Goal: Task Accomplishment & Management: Use online tool/utility

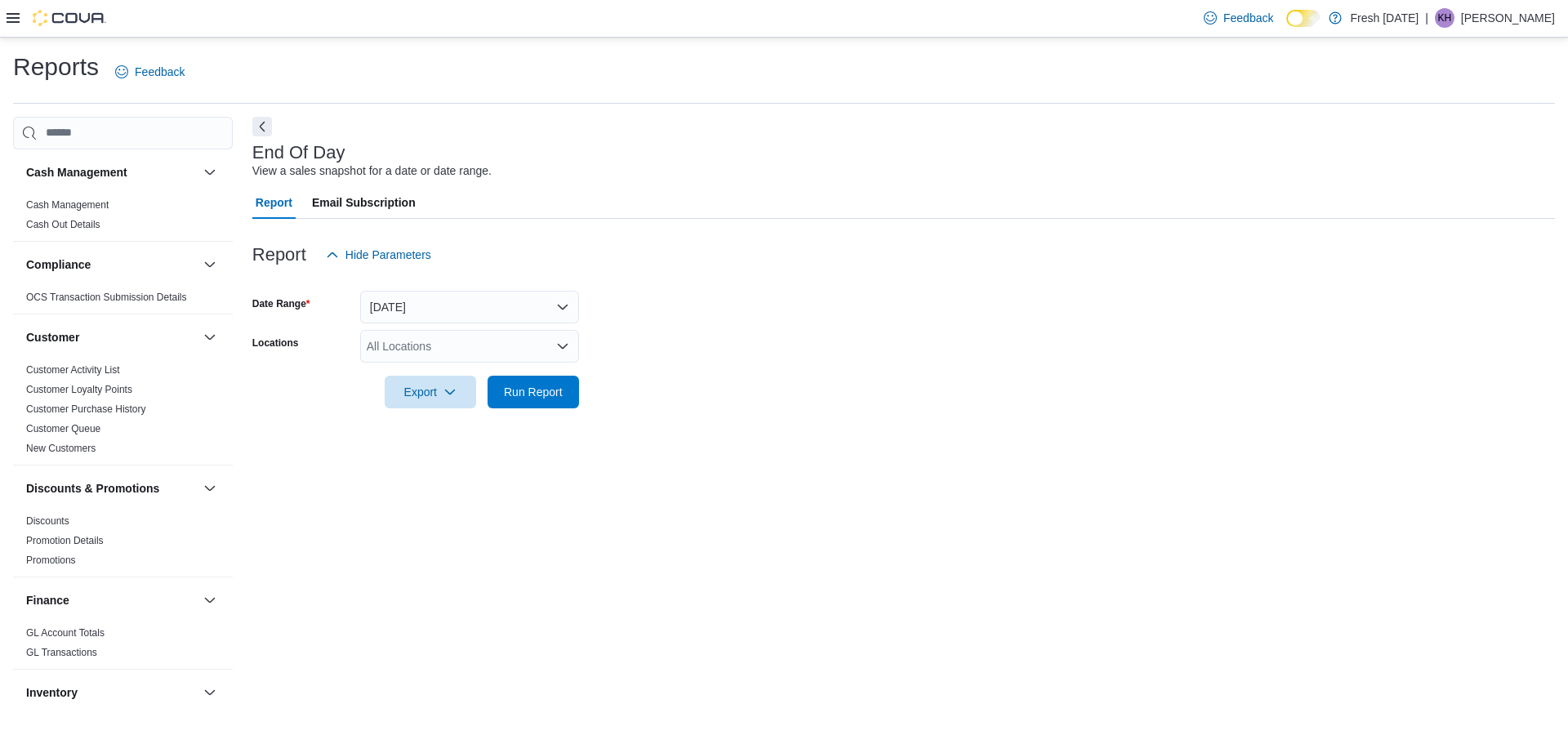
click at [406, 356] on div "All Locations" at bounding box center [470, 347] width 219 height 33
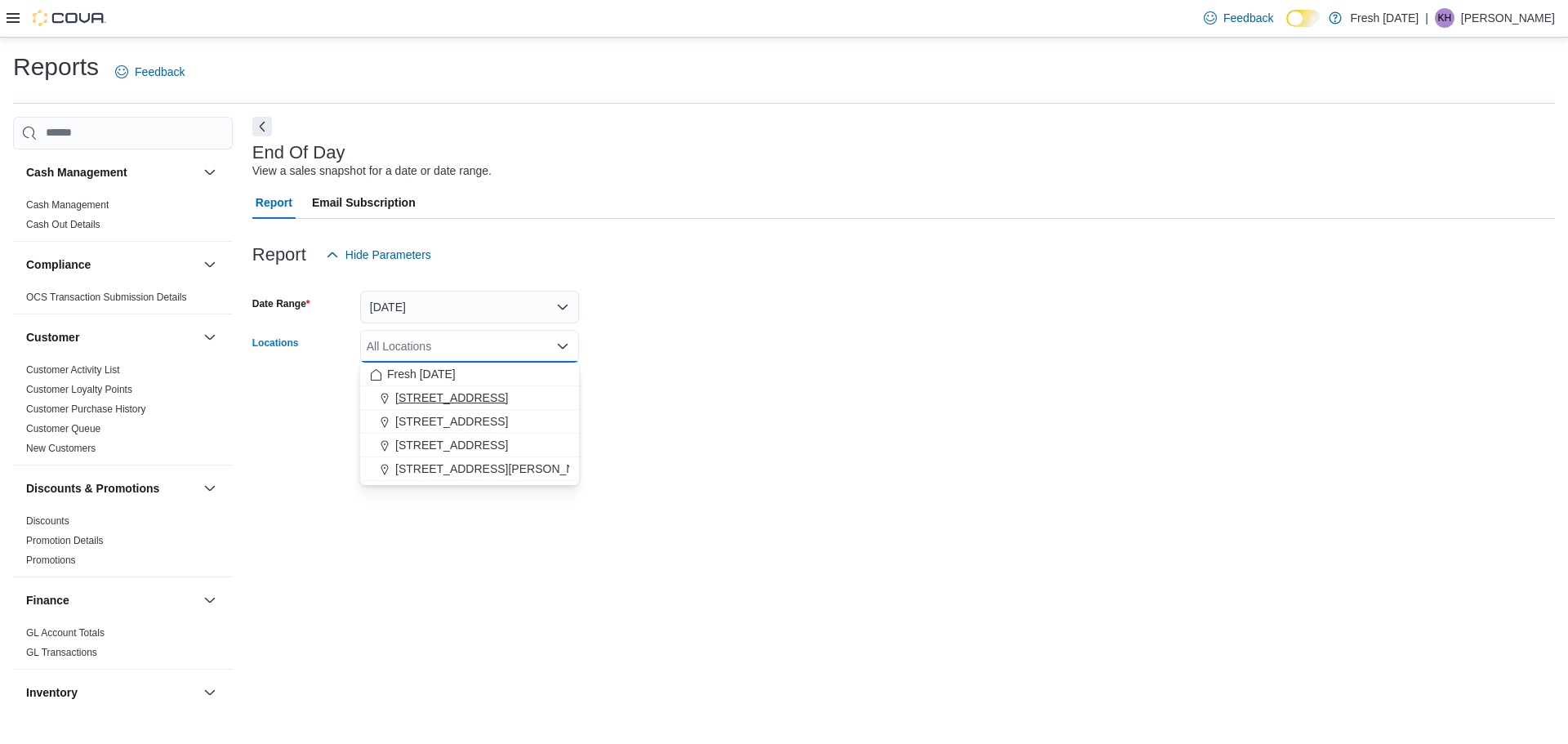
click at [437, 395] on span "10915 NW 45 Hwy" at bounding box center [451, 398] width 112 height 16
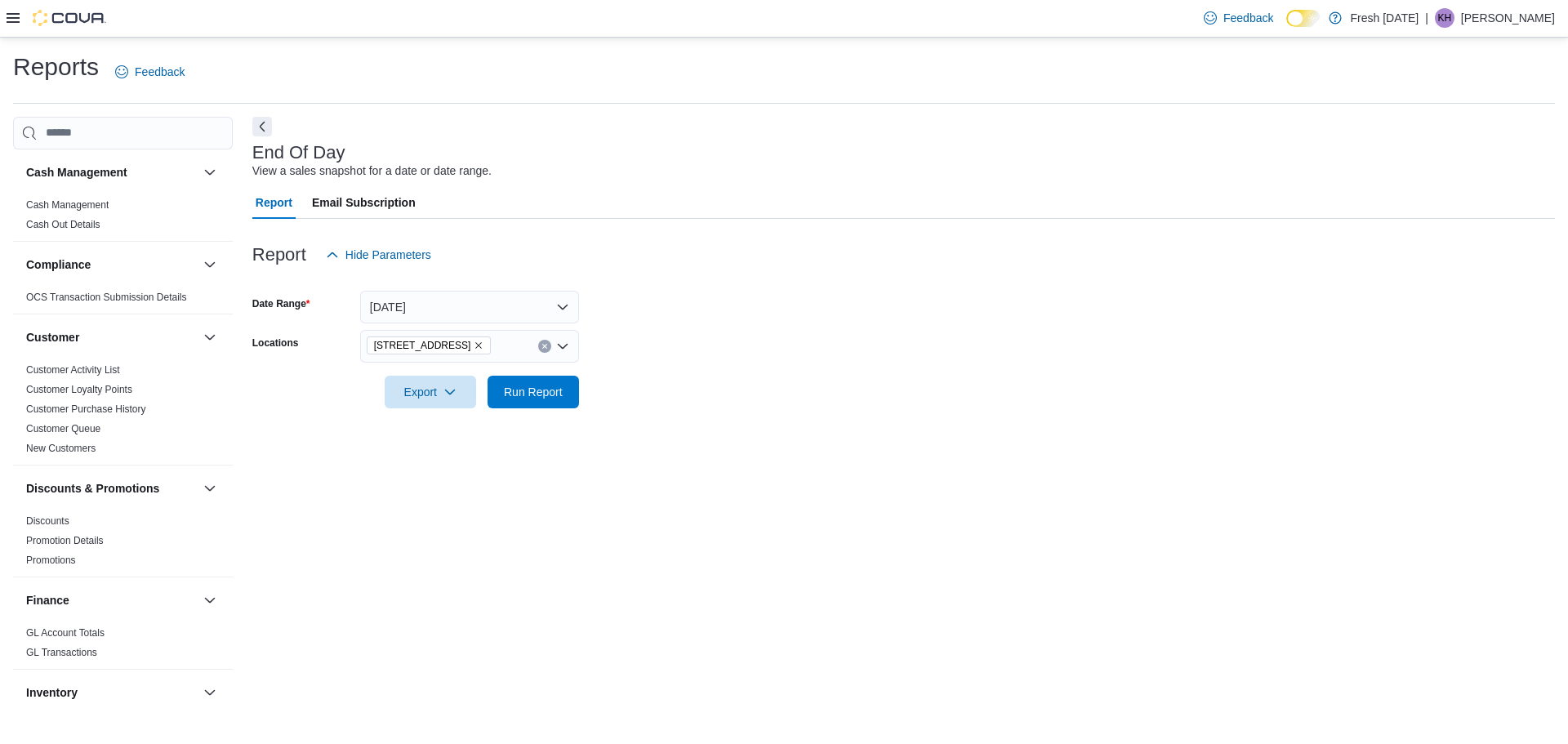
click at [789, 487] on div "End Of Day View a sales snapshot for a date or date range. Report Email Subscri…" at bounding box center [903, 411] width 1303 height 590
click at [552, 387] on span "Run Report" at bounding box center [534, 392] width 59 height 16
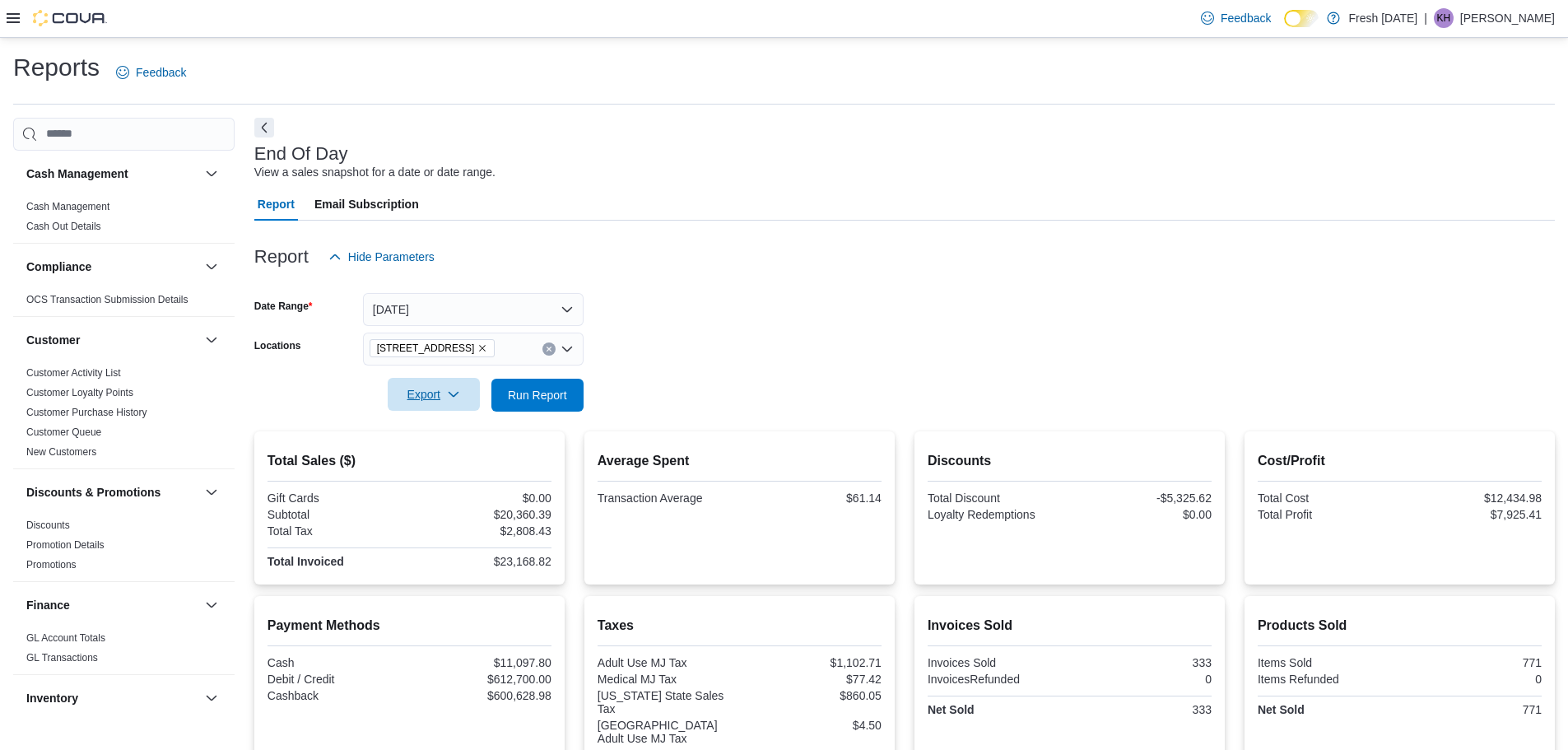
click at [437, 401] on span "Export" at bounding box center [434, 395] width 73 height 33
click at [435, 462] on span "Export to Pdf" at bounding box center [436, 461] width 74 height 13
